Goal: Navigation & Orientation: Find specific page/section

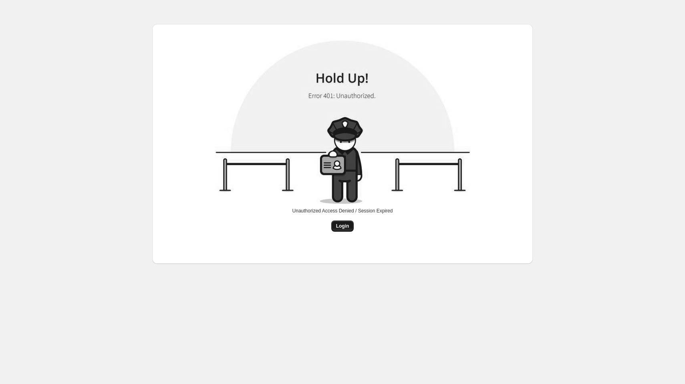
click at [343, 230] on button "Login" at bounding box center [342, 225] width 23 height 11
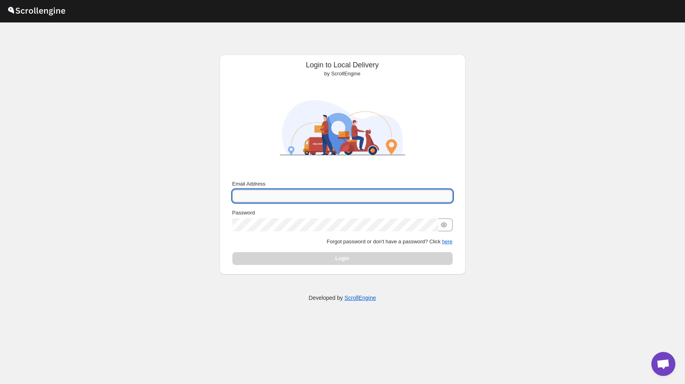
click at [329, 192] on input "Email Address" at bounding box center [342, 196] width 220 height 13
type input "[PERSON_NAME][EMAIL_ADDRESS][DOMAIN_NAME]"
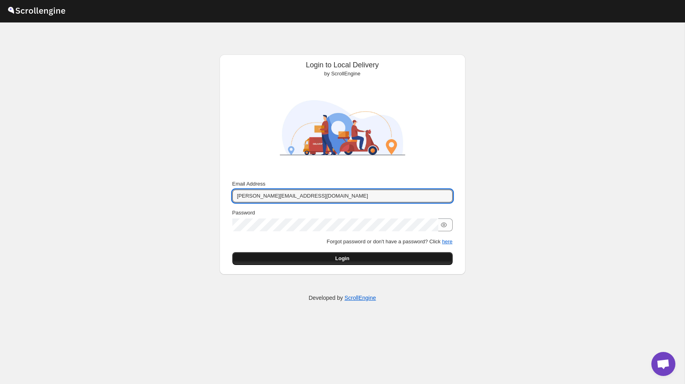
click at [354, 262] on button "Login" at bounding box center [342, 258] width 220 height 13
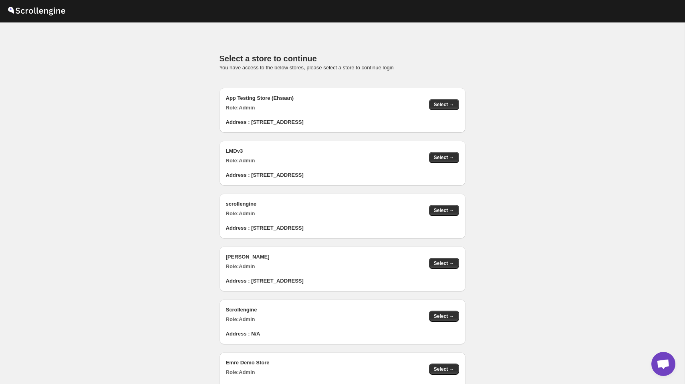
scroll to position [805, 0]
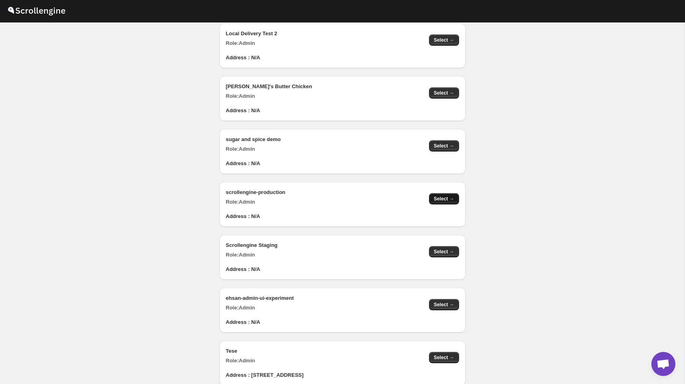
click at [436, 198] on span "Select →" at bounding box center [444, 199] width 20 height 6
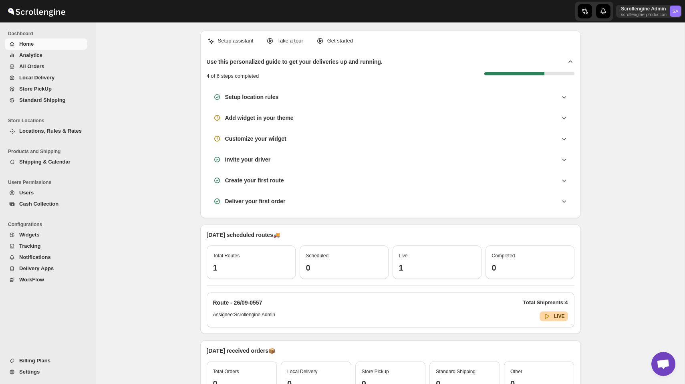
click at [38, 246] on span "Tracking" at bounding box center [29, 246] width 21 height 6
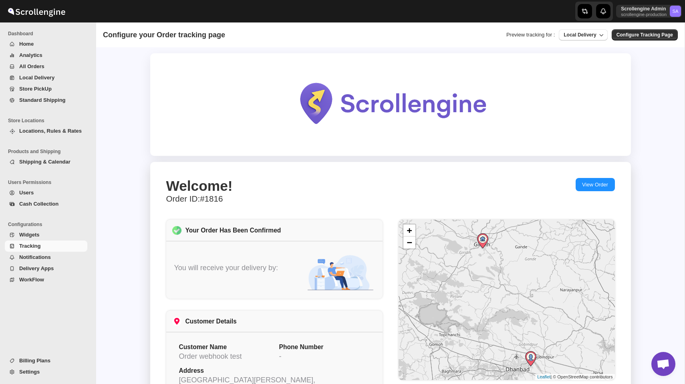
click at [52, 254] on span "Notifications" at bounding box center [52, 257] width 67 height 8
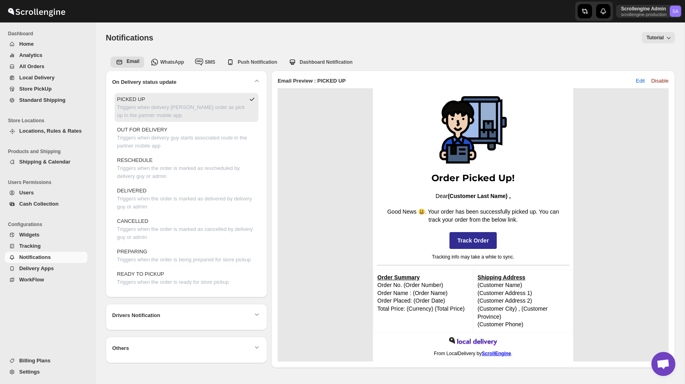
click at [48, 266] on span "Delivery Apps" at bounding box center [36, 268] width 34 height 6
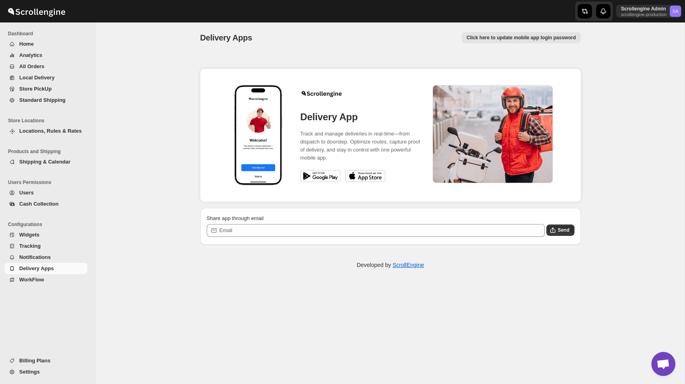
click at [44, 282] on span "WorkFlow" at bounding box center [52, 280] width 67 height 8
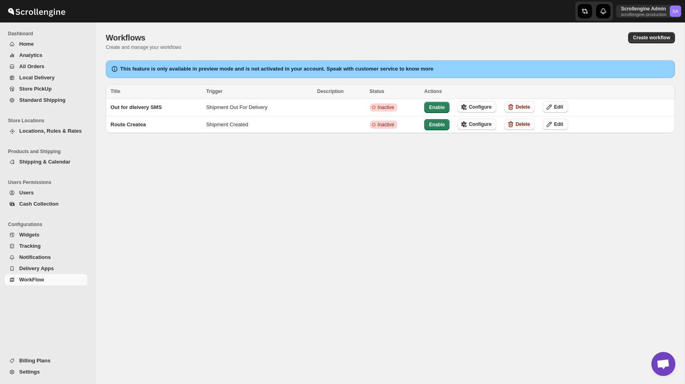
click at [43, 52] on span "Analytics" at bounding box center [52, 55] width 67 height 8
